Goal: Go to known website: Access a specific website the user already knows

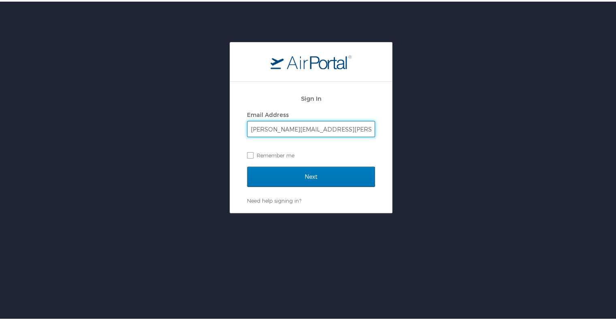
click at [247, 165] on input "Next" at bounding box center [311, 175] width 128 height 20
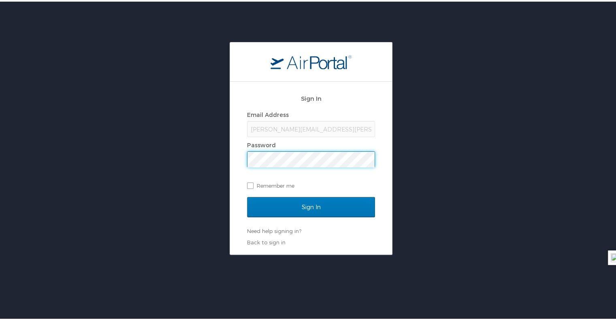
click at [247, 196] on input "Sign In" at bounding box center [311, 206] width 128 height 20
